Goal: Task Accomplishment & Management: Manage account settings

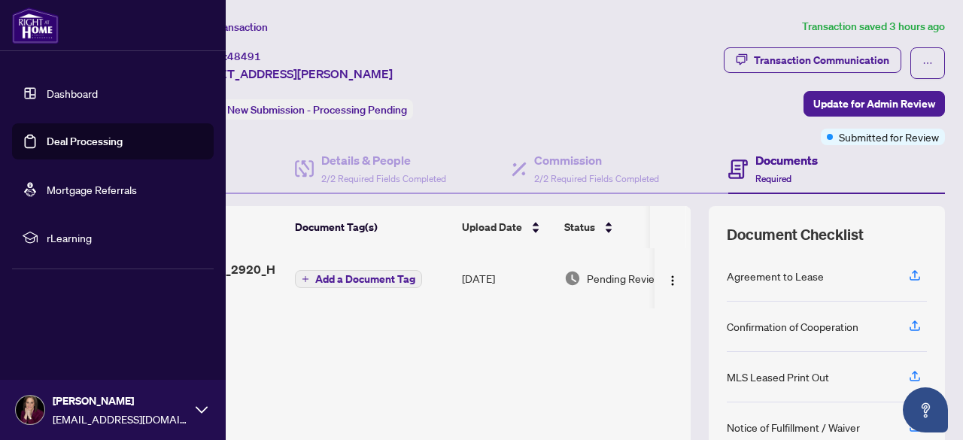
click at [47, 88] on link "Dashboard" at bounding box center [72, 94] width 51 height 14
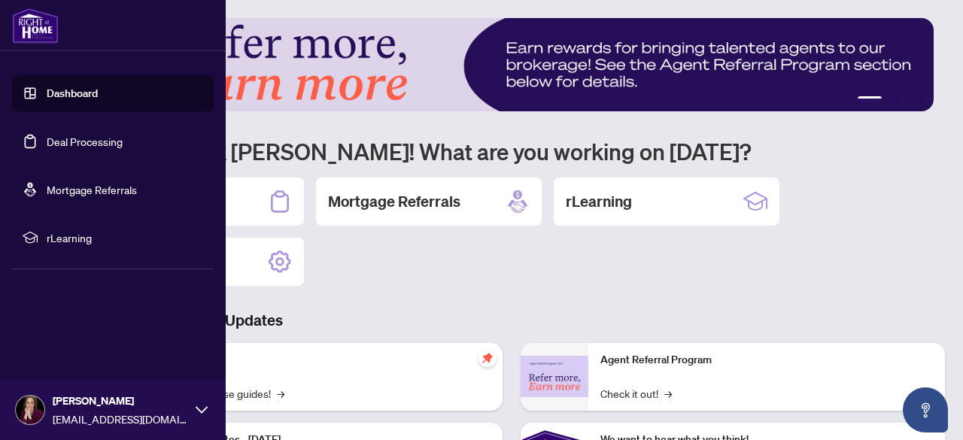
click at [47, 148] on link "Deal Processing" at bounding box center [85, 142] width 76 height 14
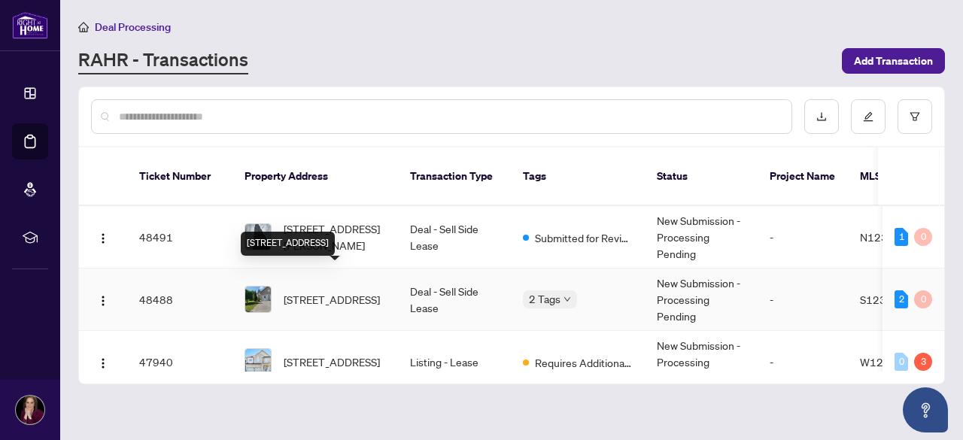
click at [340, 291] on span "168-168 Hanmer St, Barrie, Ontario L4M 6W2, Canada" at bounding box center [332, 299] width 96 height 17
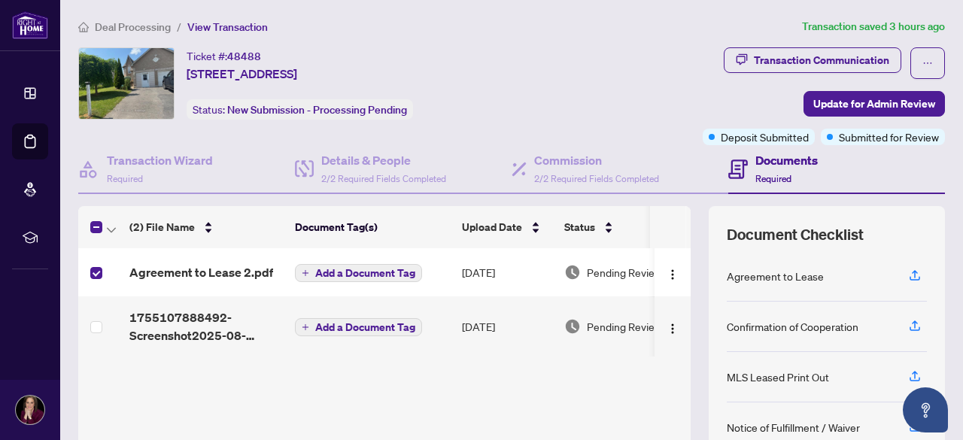
click at [102, 321] on td at bounding box center [100, 326] width 45 height 60
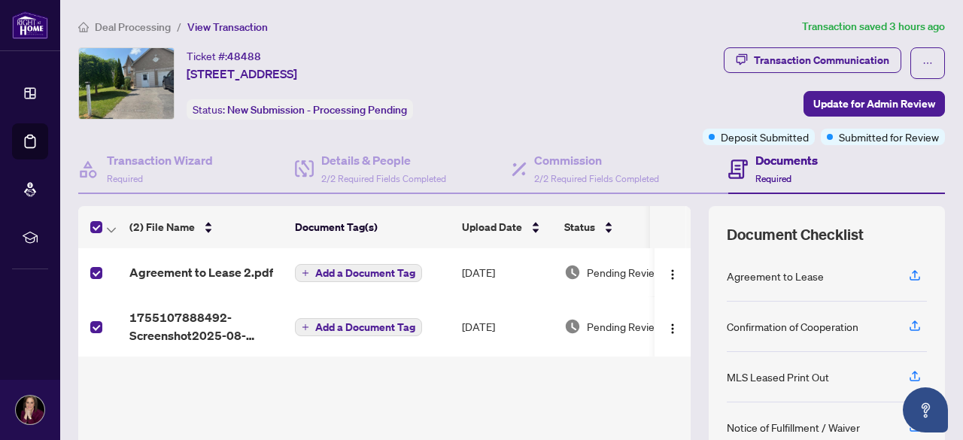
click at [821, 107] on span "Update for Admin Review" at bounding box center [874, 104] width 122 height 24
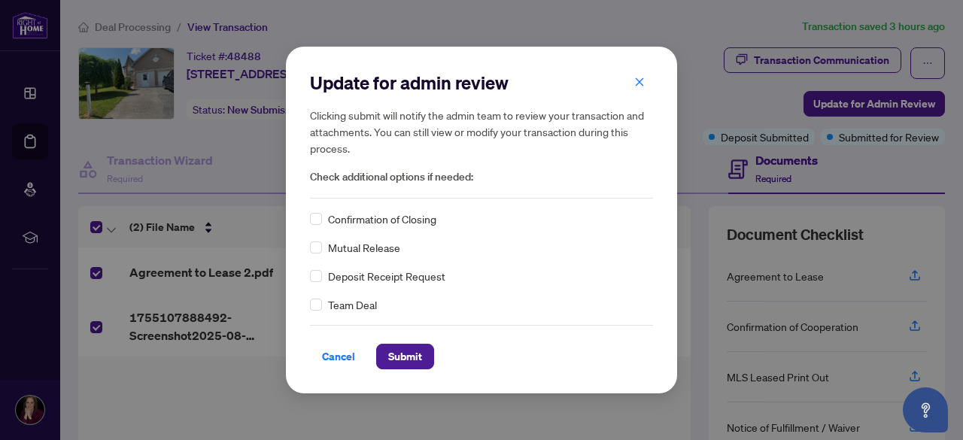
click at [402, 350] on span "Submit" at bounding box center [405, 357] width 34 height 24
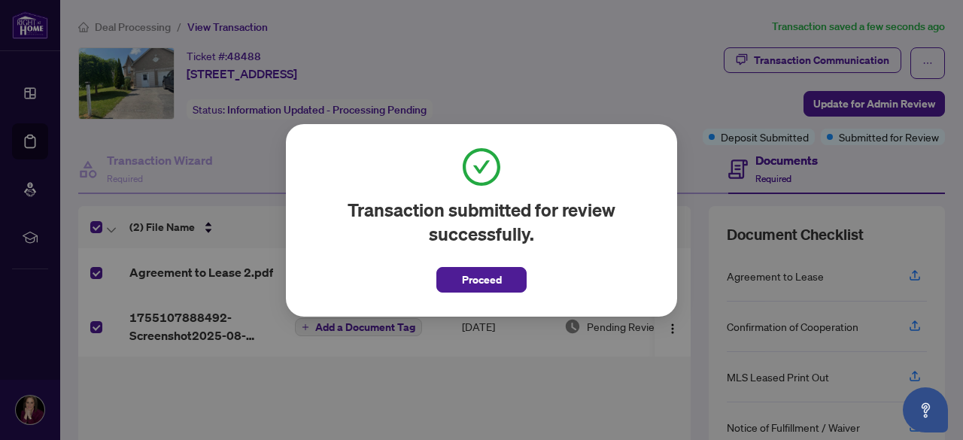
click at [500, 287] on span "Proceed" at bounding box center [482, 280] width 40 height 24
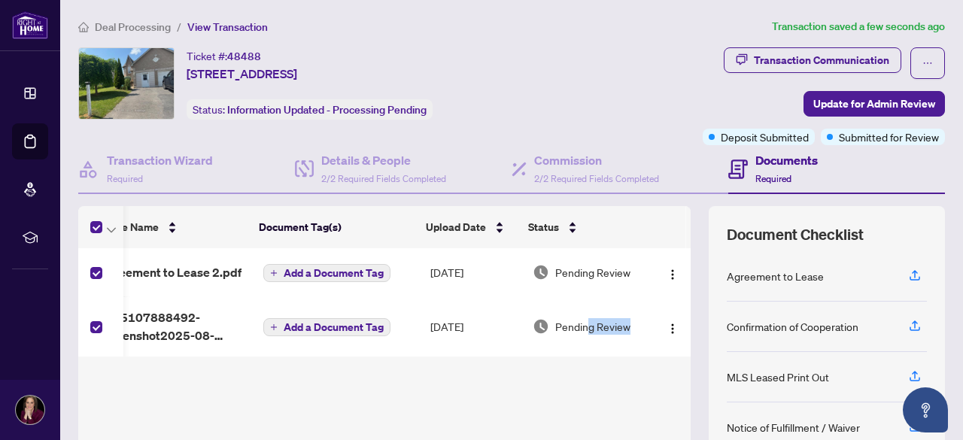
scroll to position [1, 47]
drag, startPoint x: 628, startPoint y: 354, endPoint x: 367, endPoint y: 354, distance: 260.4
click at [367, 354] on div "Agreement to Lease 2.pdf Add a Document Tag Aug/13/2025 Pending Review 17551078…" at bounding box center [384, 302] width 613 height 108
click at [417, 406] on div "(2) File Name Document Tag(s) Upload Date Status Agreement to Lease 2.pdf Add a…" at bounding box center [384, 375] width 613 height 339
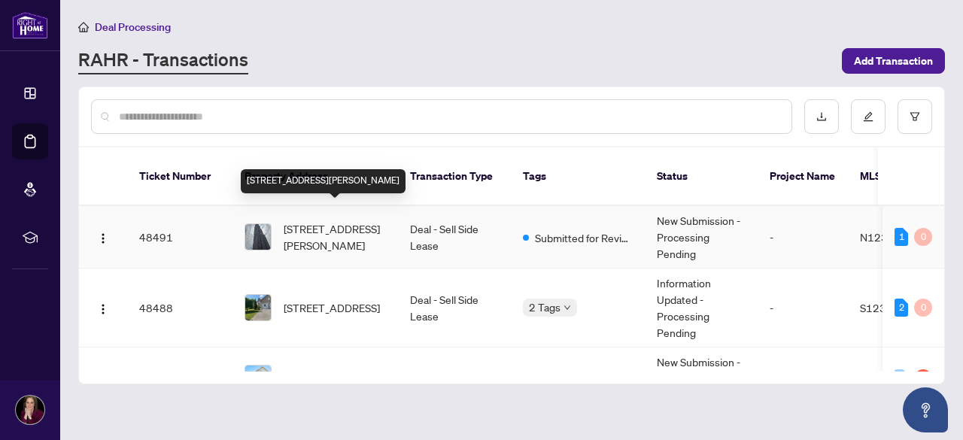
click at [312, 220] on span "[STREET_ADDRESS][PERSON_NAME]" at bounding box center [335, 236] width 102 height 33
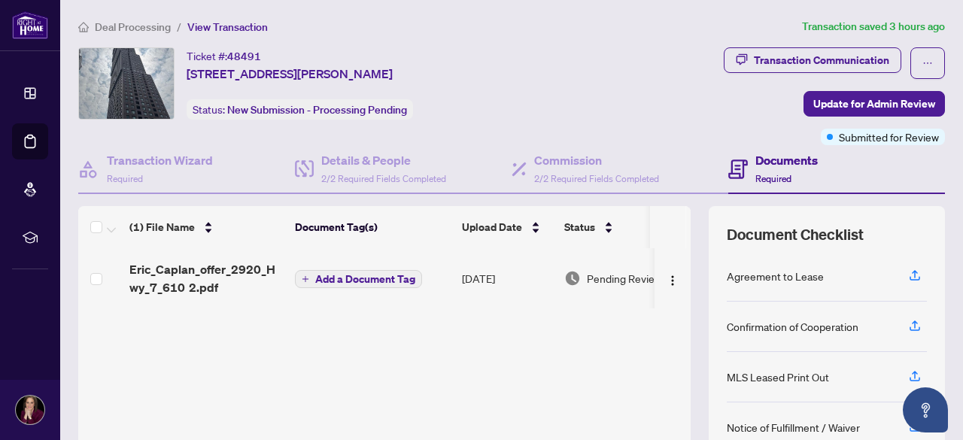
click at [89, 277] on td at bounding box center [100, 278] width 45 height 60
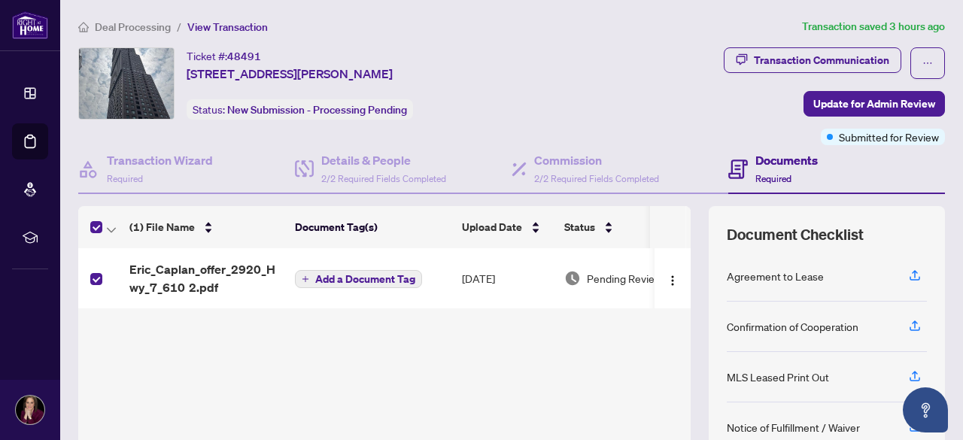
click at [883, 109] on span "Update for Admin Review" at bounding box center [874, 104] width 122 height 24
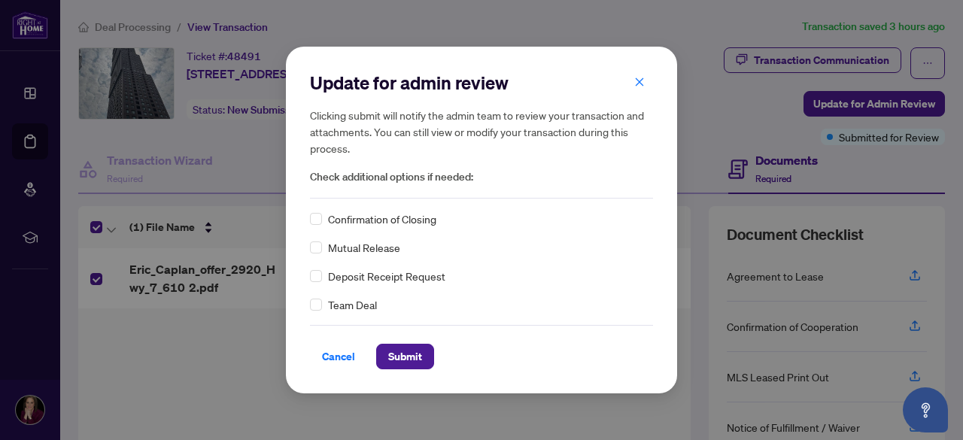
click at [389, 358] on span "Submit" at bounding box center [405, 357] width 34 height 24
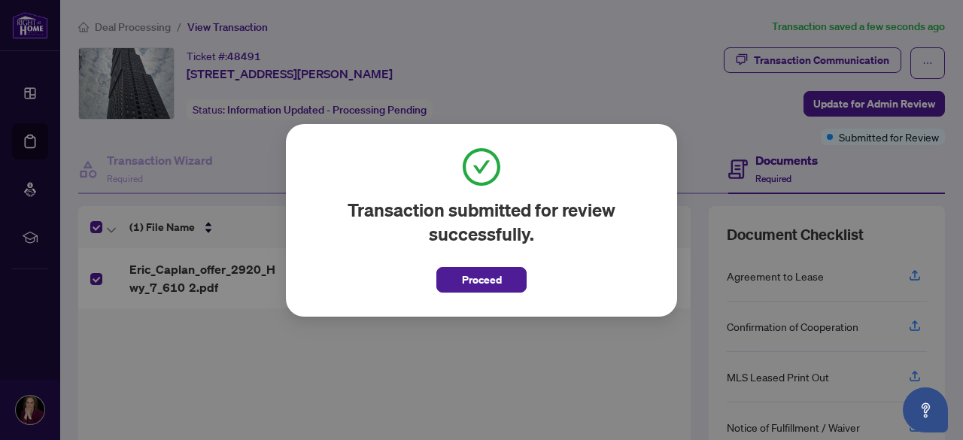
click at [478, 278] on span "Proceed" at bounding box center [482, 280] width 40 height 24
